Goal: Information Seeking & Learning: Learn about a topic

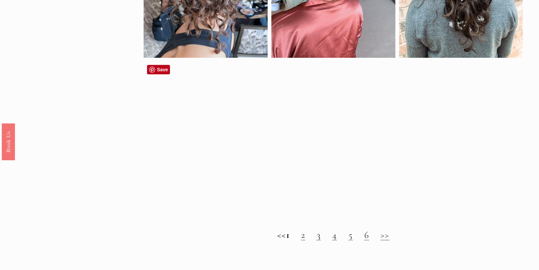
scroll to position [517, 0]
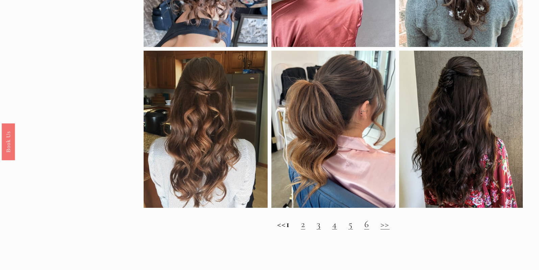
click at [305, 227] on link "2" at bounding box center [303, 223] width 4 height 11
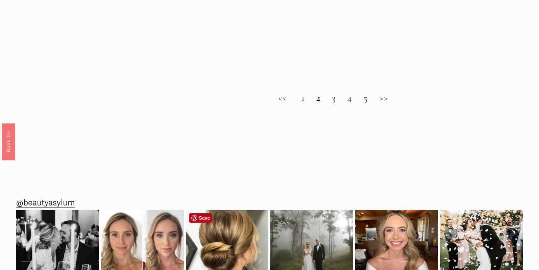
scroll to position [625, 0]
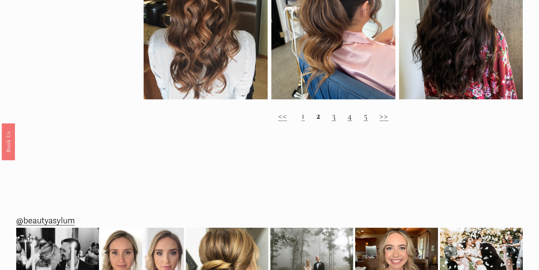
click at [334, 117] on link "3" at bounding box center [334, 115] width 4 height 11
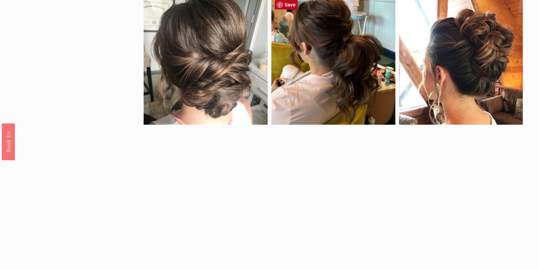
scroll to position [410, 0]
